Goal: Information Seeking & Learning: Compare options

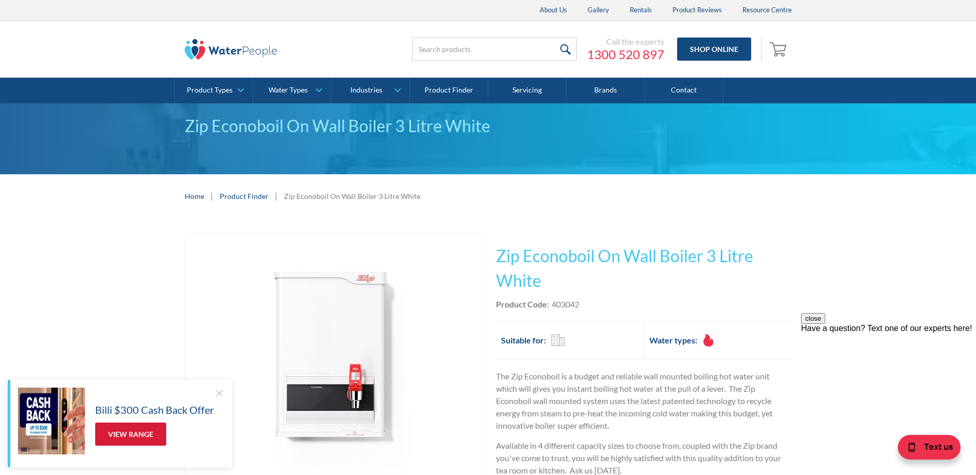
click at [130, 429] on link "View Range" at bounding box center [130, 434] width 71 height 23
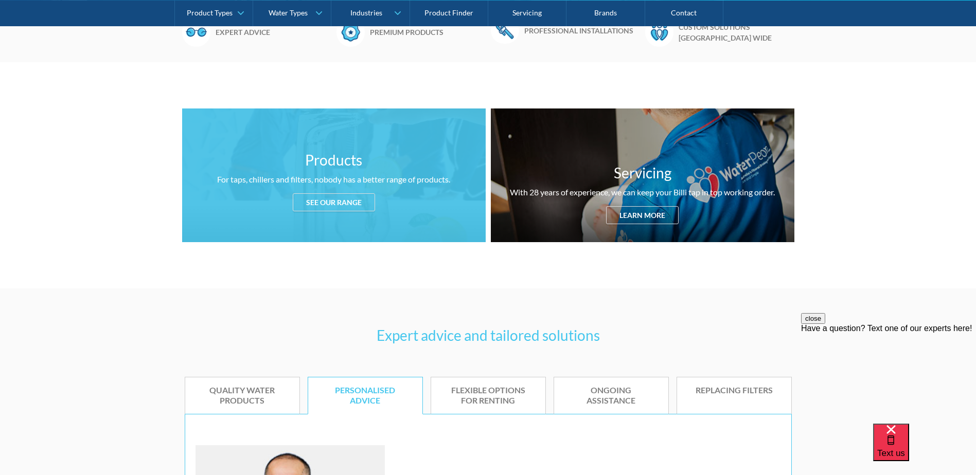
click at [346, 201] on div "See our range" at bounding box center [334, 202] width 82 height 18
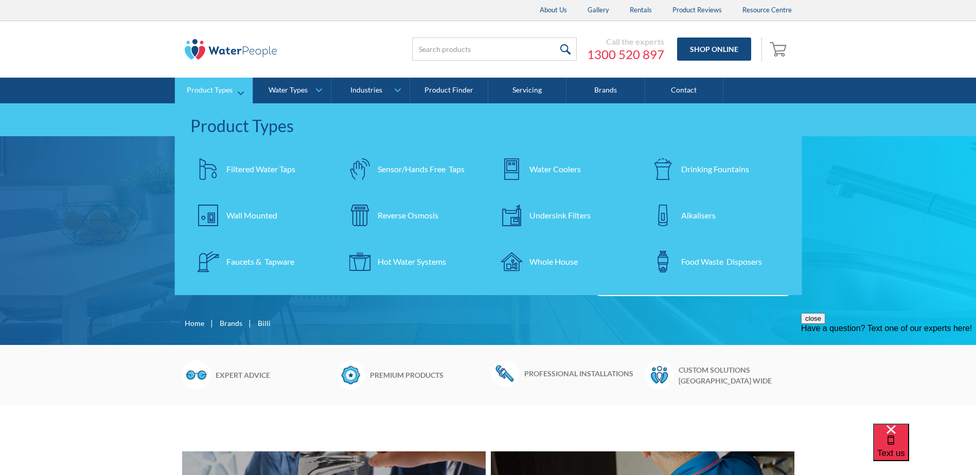
click at [253, 212] on div "Wall Mounted" at bounding box center [251, 215] width 51 height 12
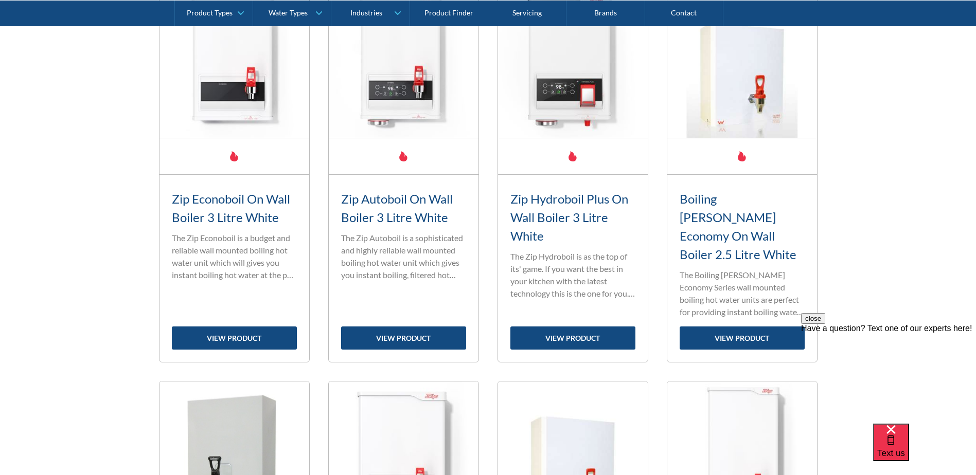
scroll to position [480, 0]
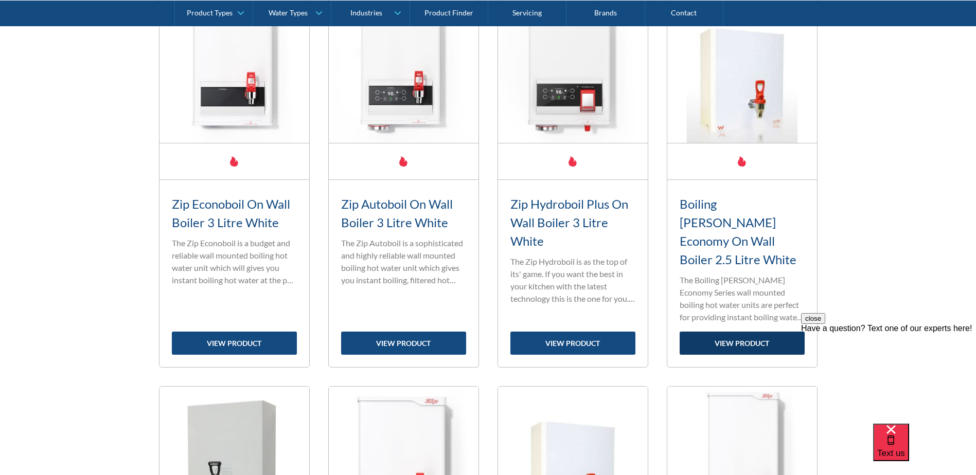
click at [734, 332] on link "view product" at bounding box center [742, 343] width 125 height 23
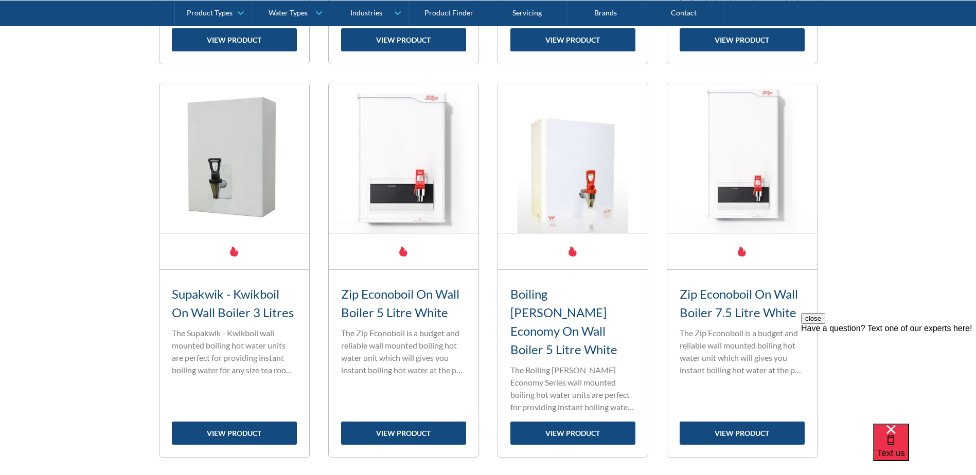
scroll to position [823, 0]
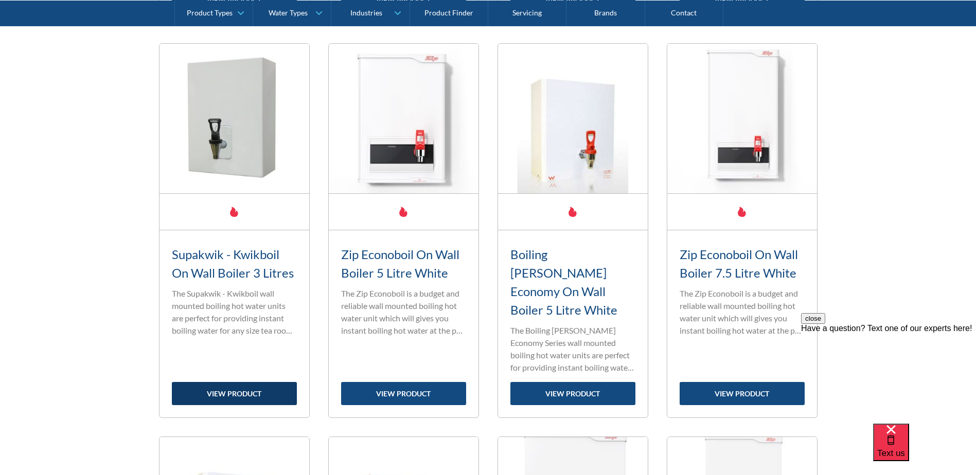
click at [240, 382] on link "view product" at bounding box center [234, 393] width 125 height 23
